Goal: Information Seeking & Learning: Learn about a topic

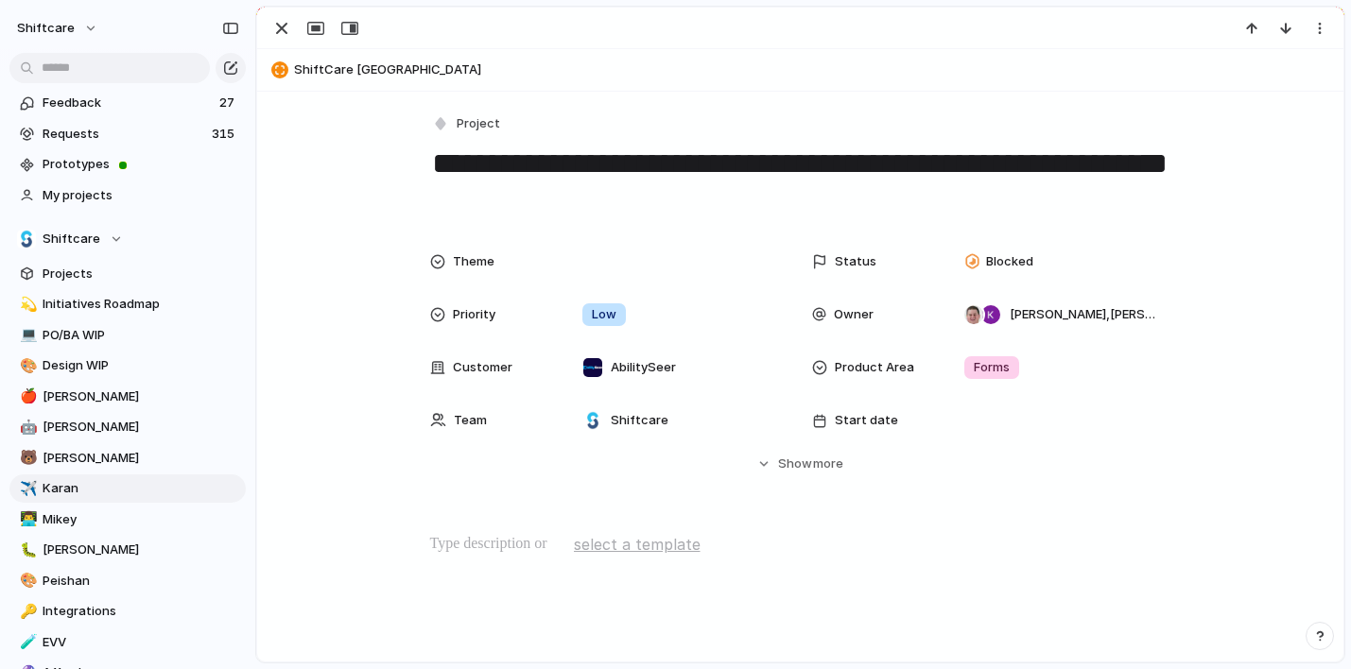
scroll to position [205, 0]
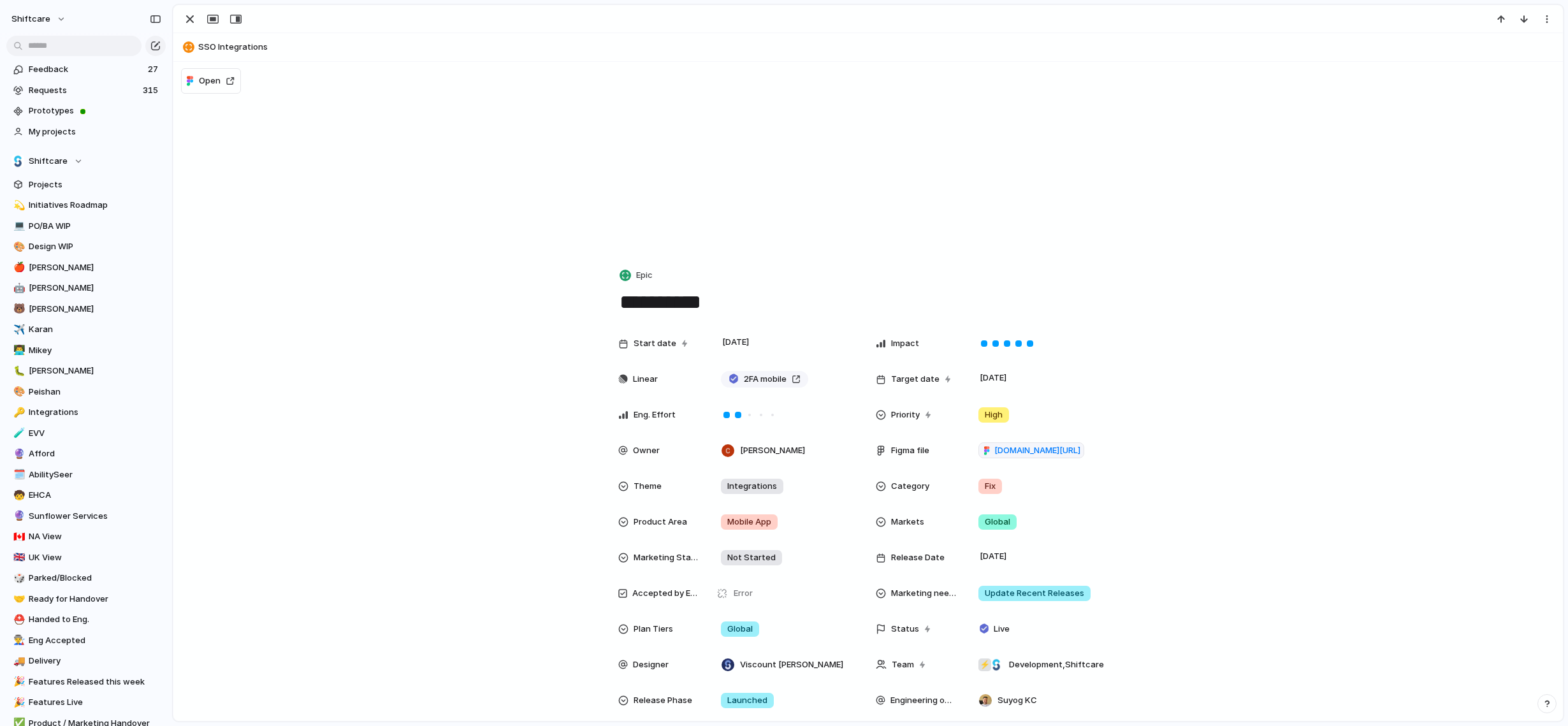
click at [291, 581] on div "Start date 17 July Impact Linear 2FA mobile Target date 8 August Eng. Effort Pr…" at bounding box center [868, 533] width 1359 height 405
click at [43, 328] on span "Karan" at bounding box center [95, 329] width 133 height 13
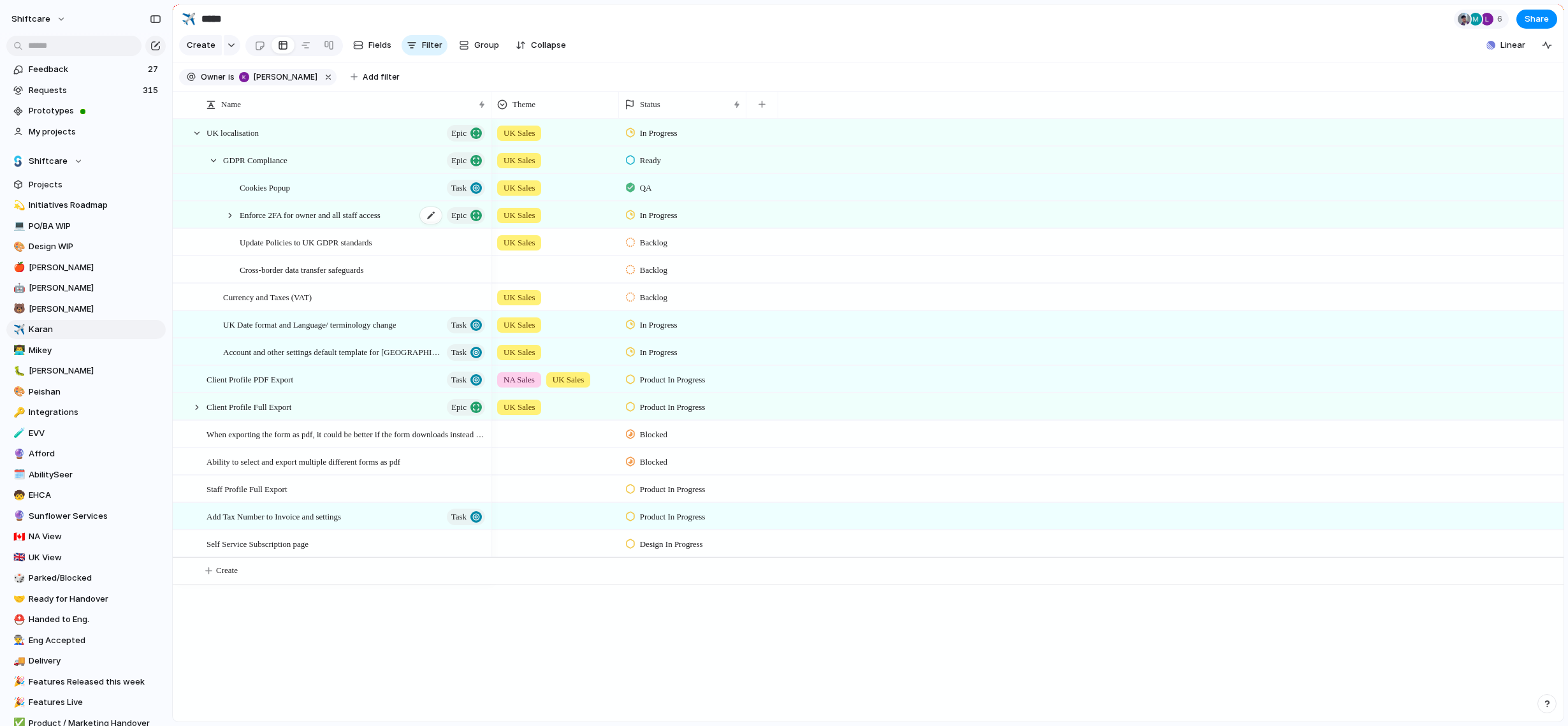
click at [306, 202] on div "Enforce 2FA for owner and all staff access Epic" at bounding box center [363, 215] width 247 height 26
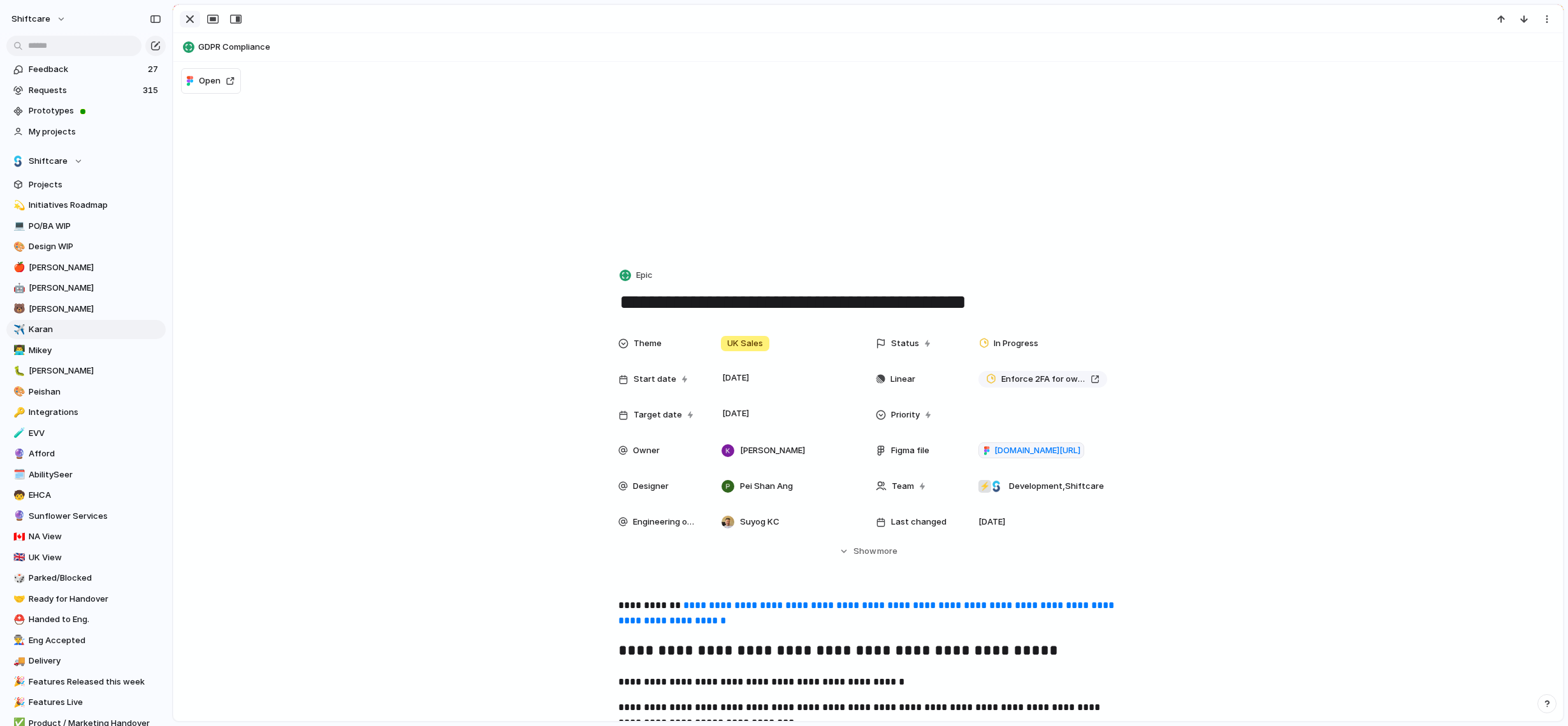
click at [195, 21] on div "button" at bounding box center [189, 19] width 16 height 16
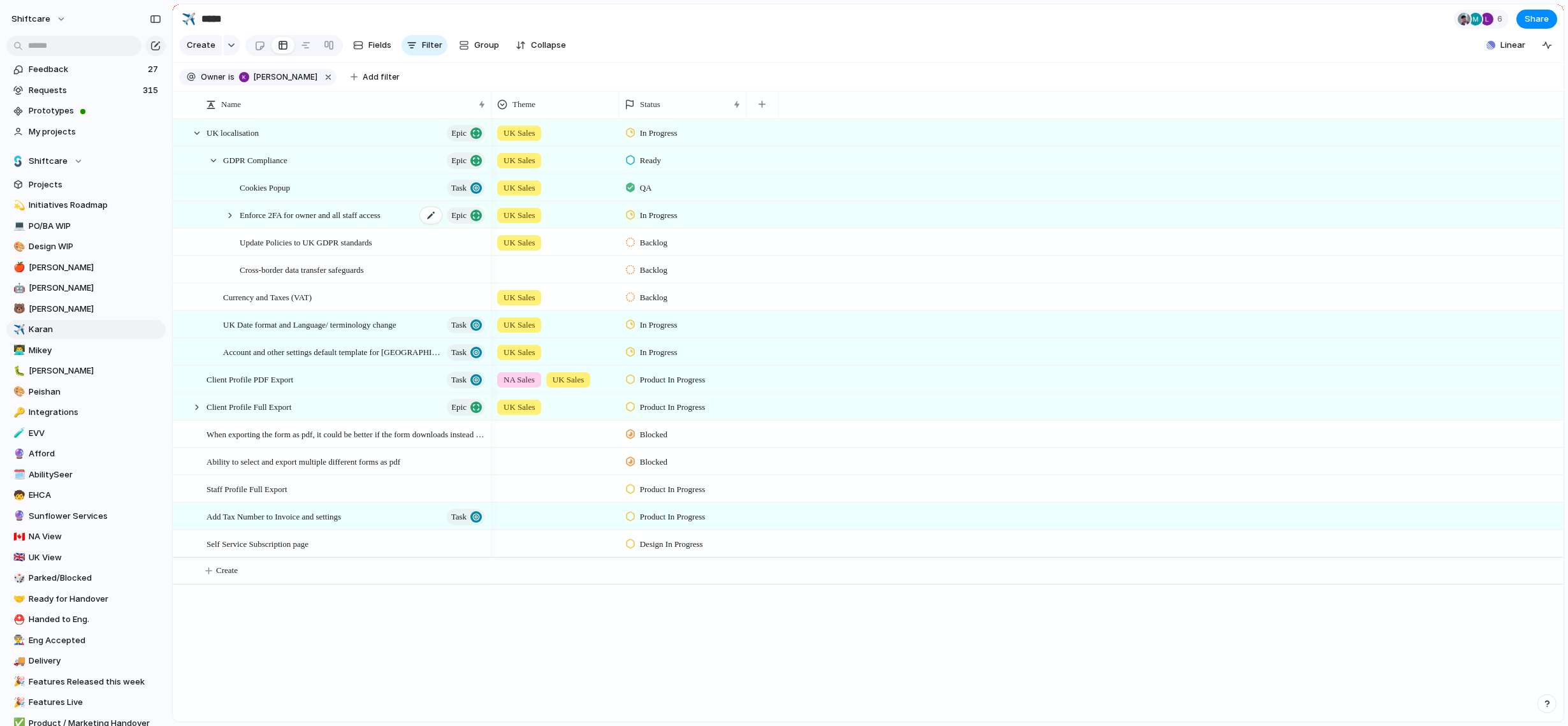
click at [289, 214] on span "Enforce 2FA for owner and all staff access" at bounding box center [310, 214] width 141 height 15
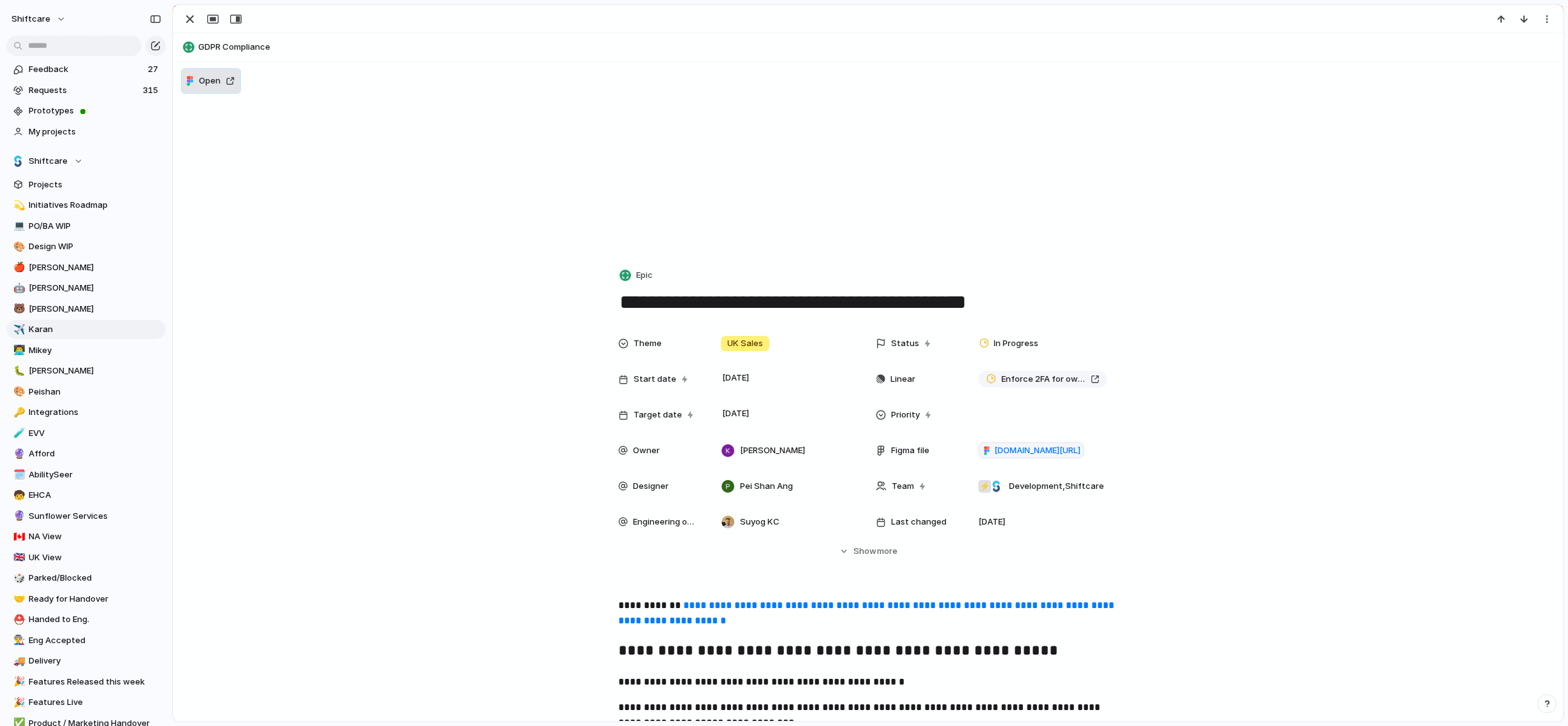
click at [231, 85] on button "Open" at bounding box center [211, 81] width 60 height 26
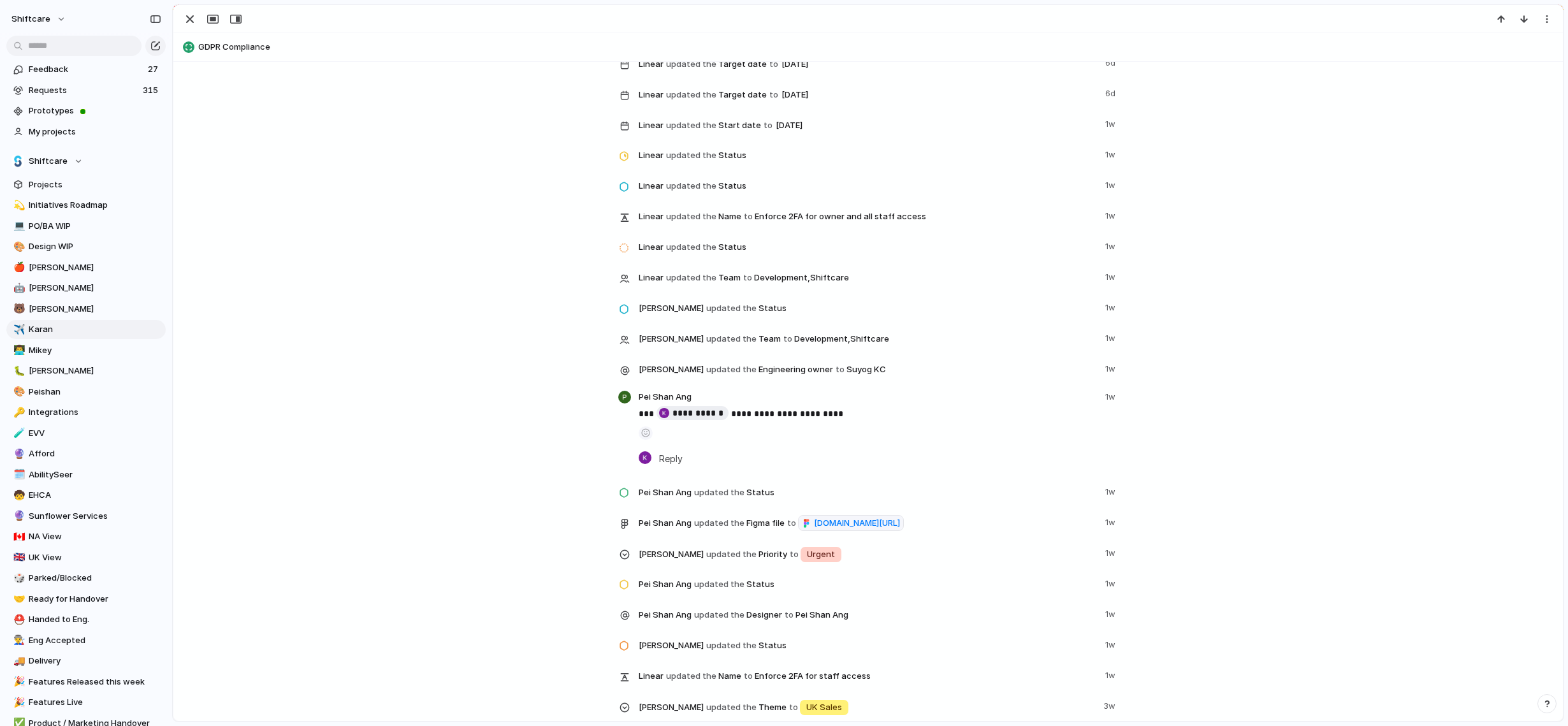
scroll to position [1347, 0]
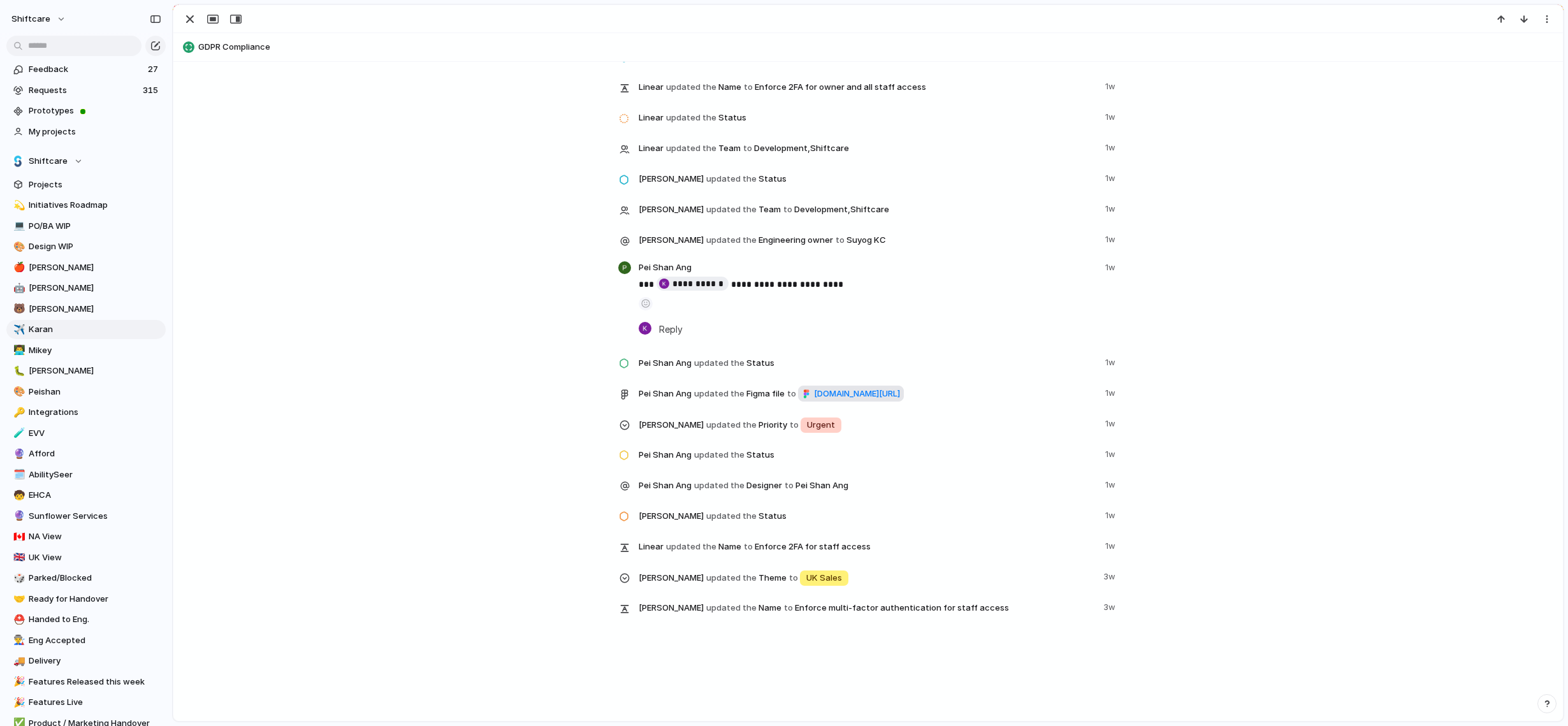
click at [814, 394] on span "figma.com/design/y9mleOACTZeIH0tFUkpu2Z/UK---Enforce-2FA-for-staff-access?node-…" at bounding box center [857, 394] width 86 height 13
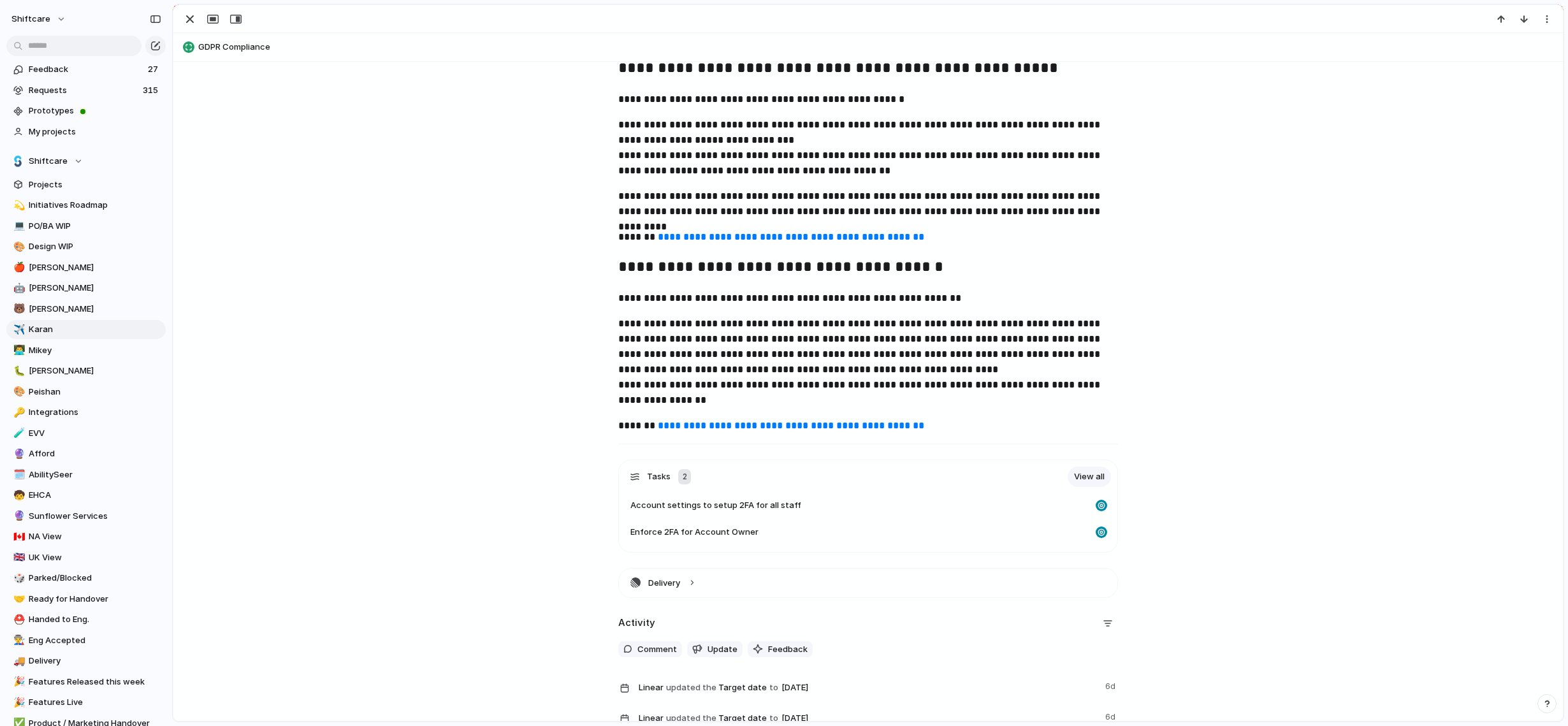
scroll to position [762, 0]
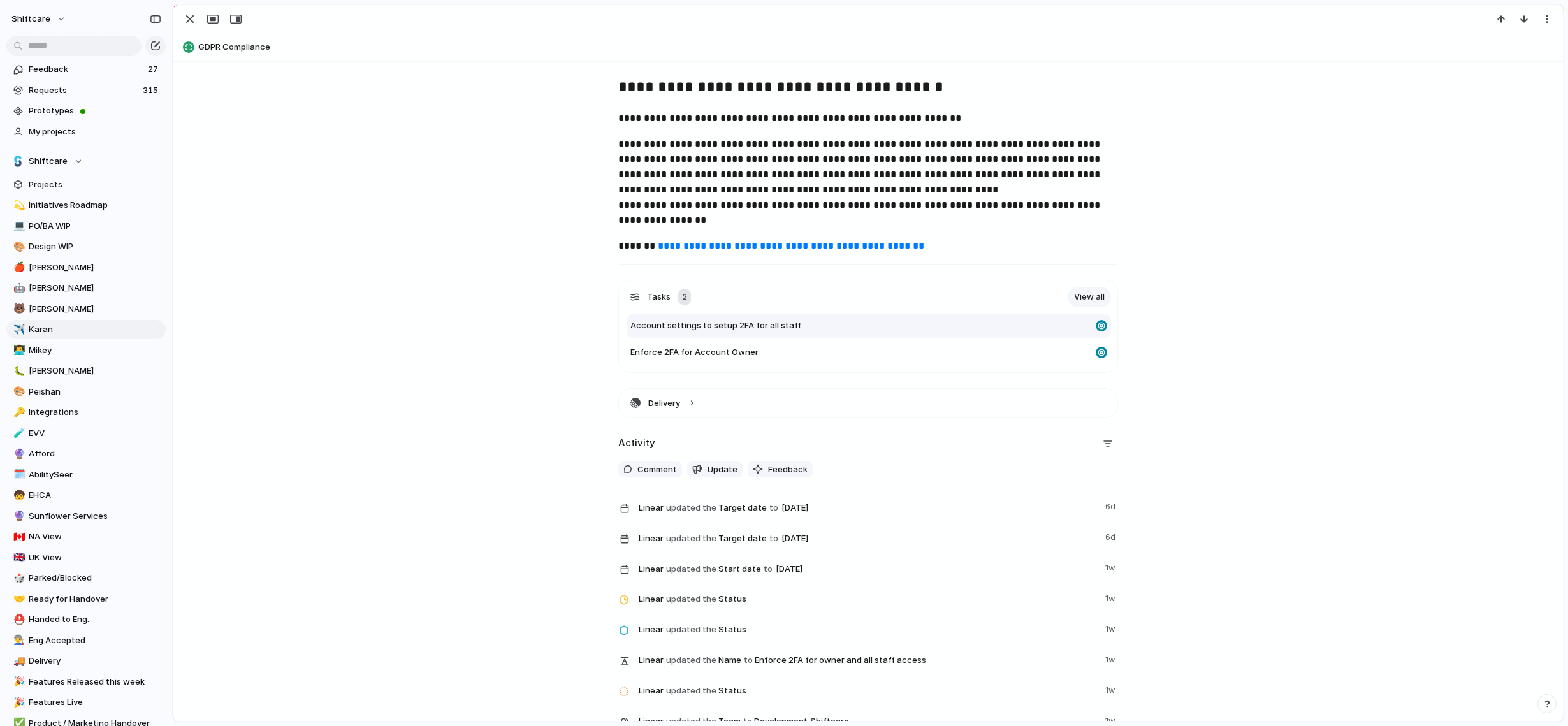
click at [837, 322] on div "Account settings to setup 2FA for all staff" at bounding box center [860, 326] width 460 height 13
type textarea "**********"
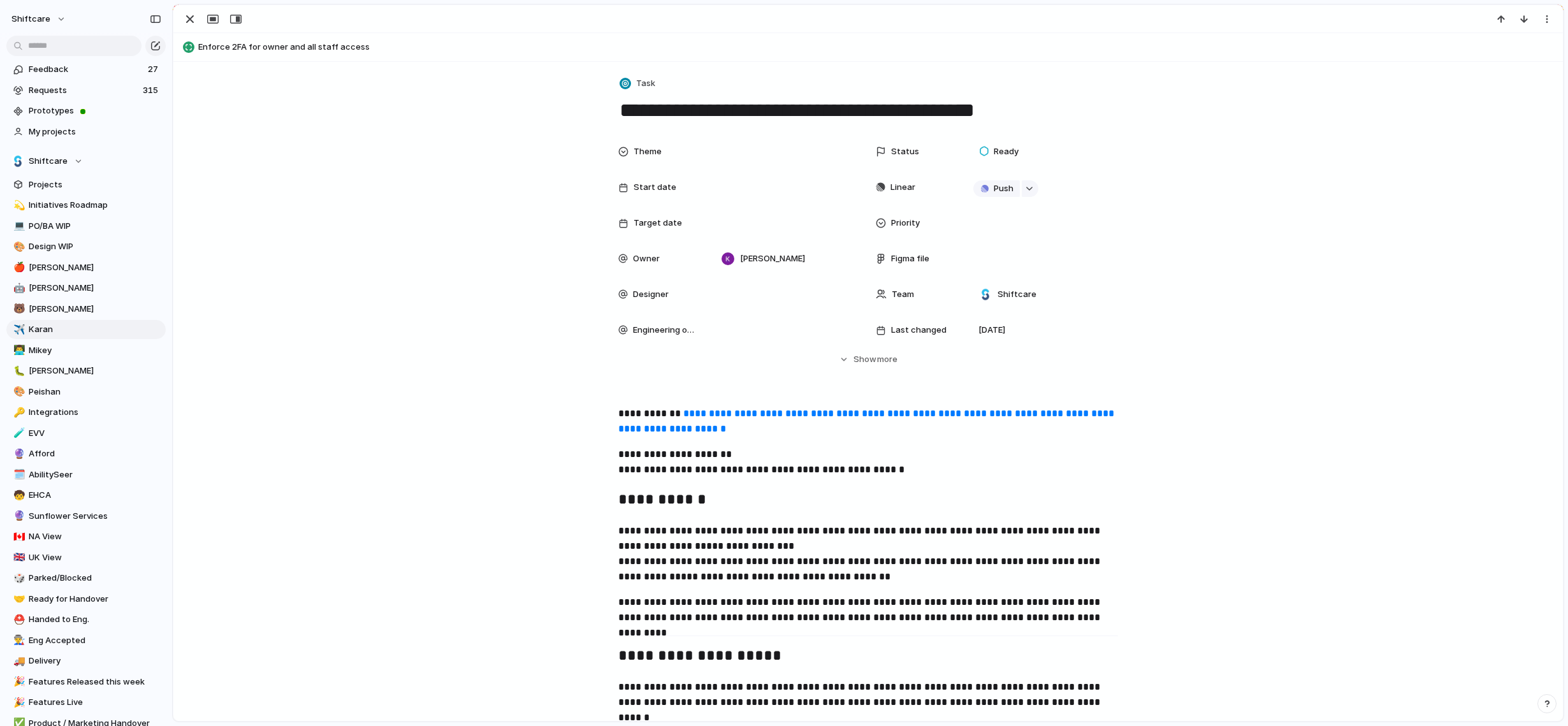
click at [195, 28] on div at bounding box center [868, 20] width 1389 height 28
click at [191, 23] on div "button" at bounding box center [189, 19] width 16 height 16
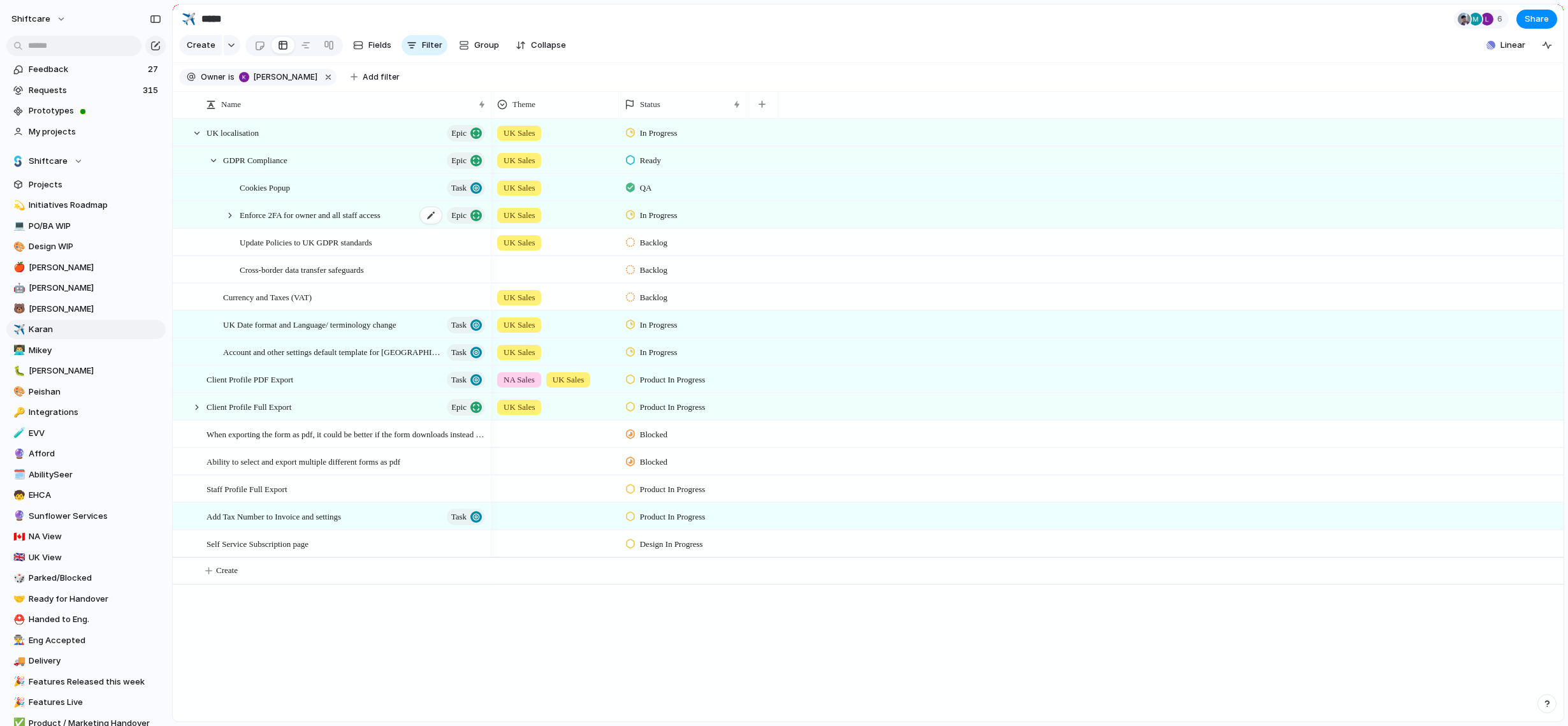
click at [336, 219] on span "Enforce 2FA for owner and all staff access" at bounding box center [310, 214] width 141 height 15
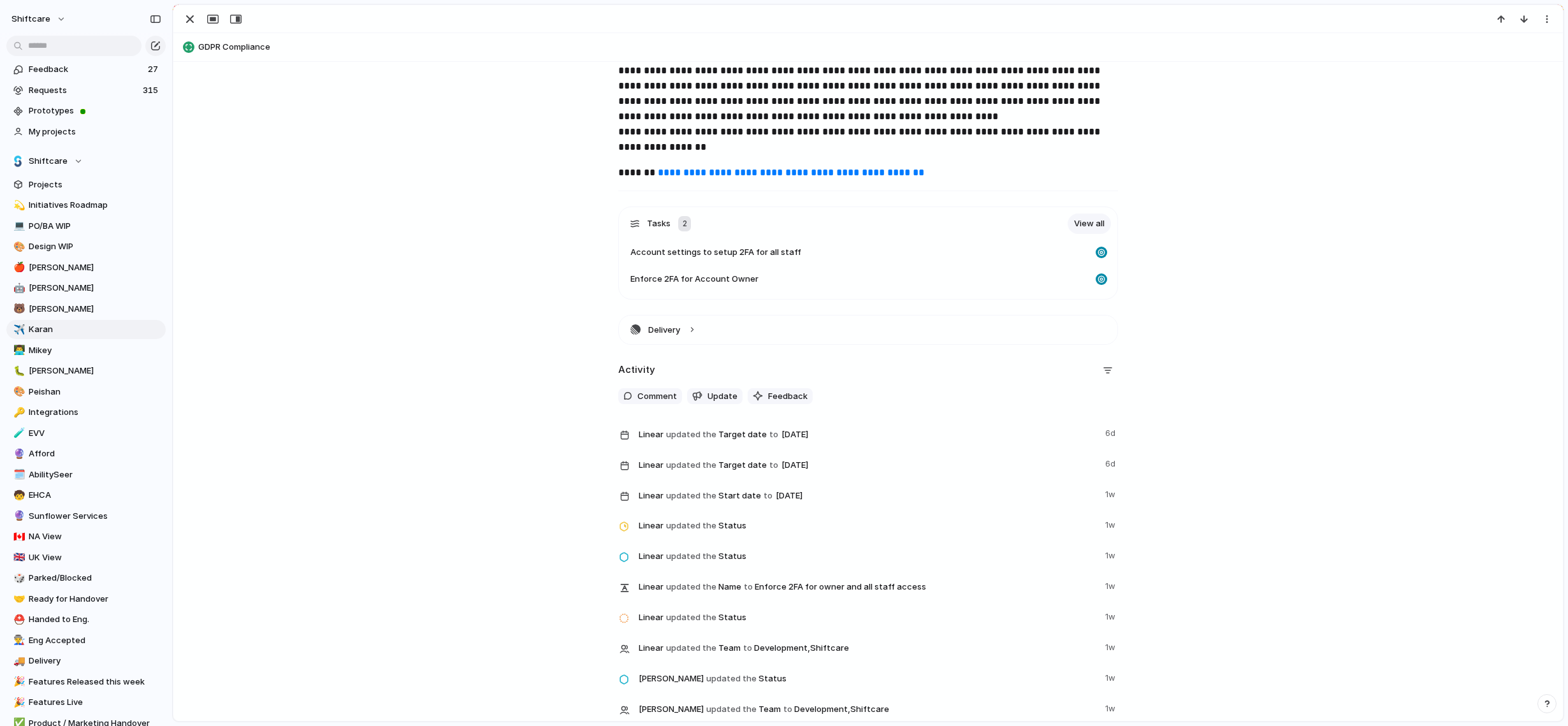
scroll to position [791, 0]
